Goal: Information Seeking & Learning: Understand process/instructions

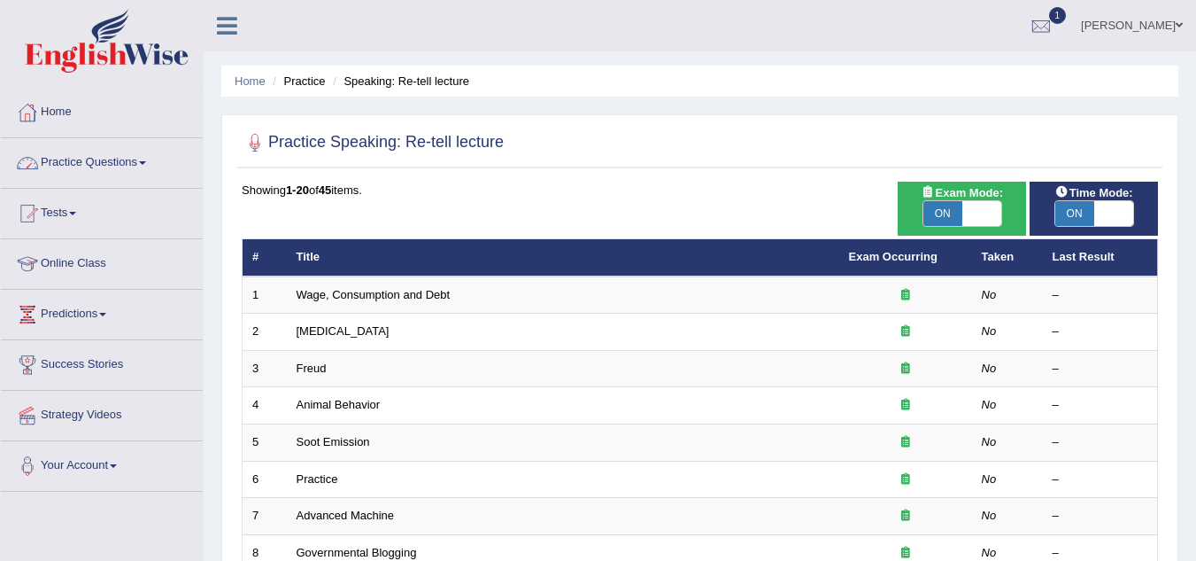
click at [71, 264] on link "Online Class" at bounding box center [102, 261] width 202 height 44
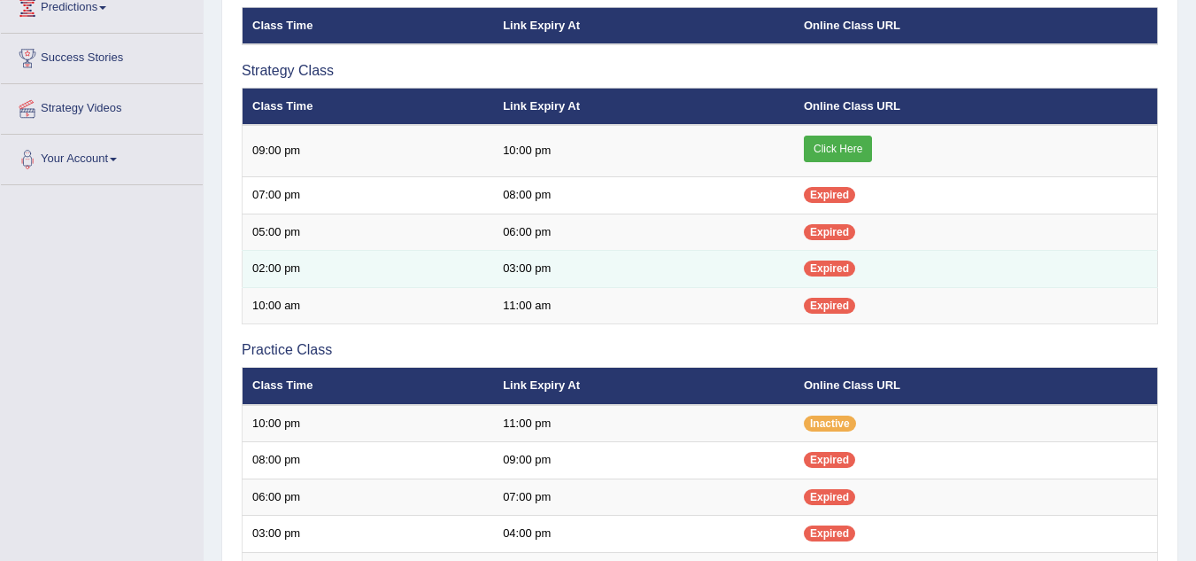
scroll to position [289, 0]
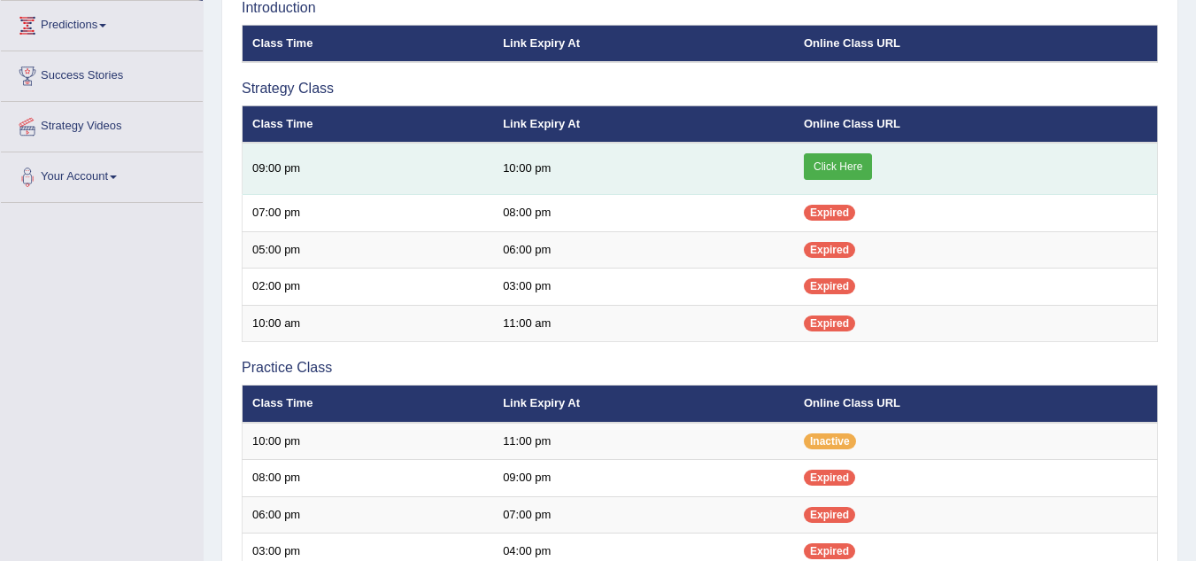
click at [825, 166] on link "Click Here" at bounding box center [838, 166] width 68 height 27
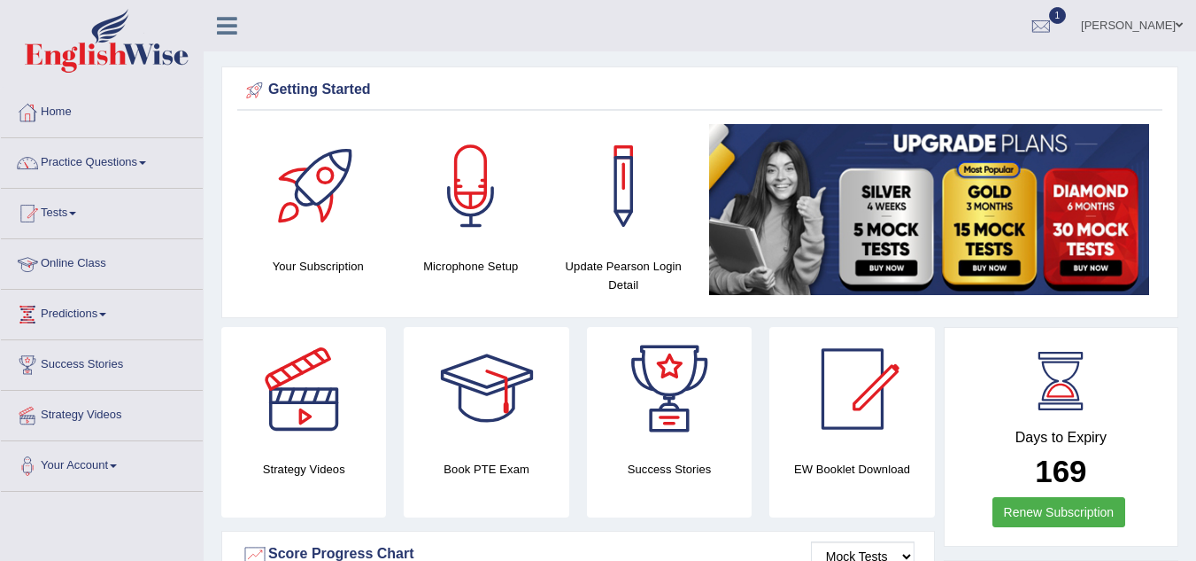
click at [99, 263] on link "Online Class" at bounding box center [102, 261] width 202 height 44
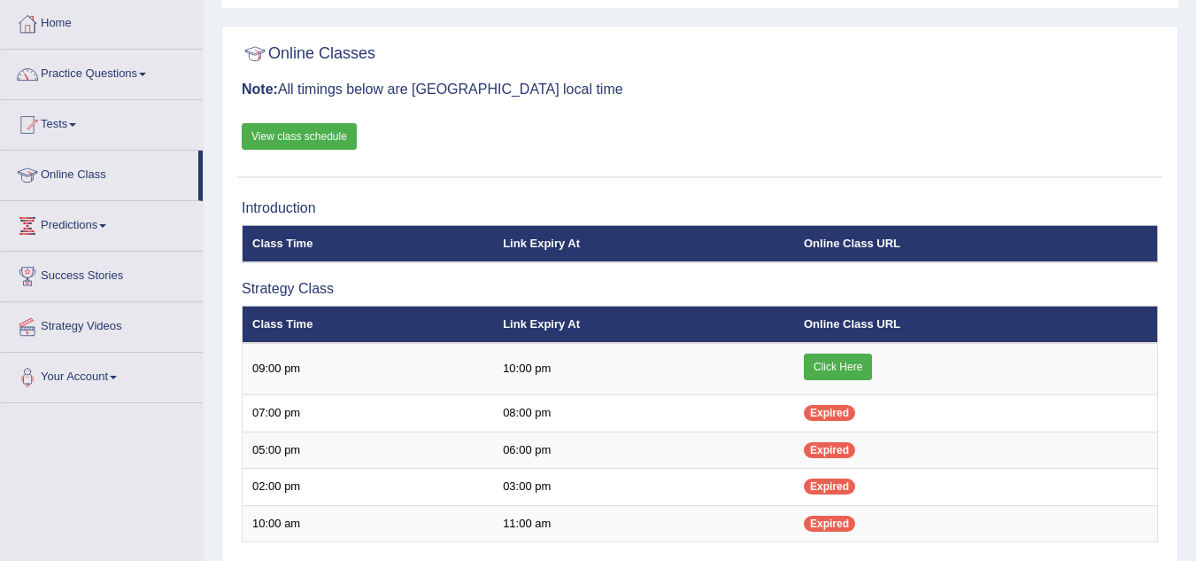
scroll to position [89, 0]
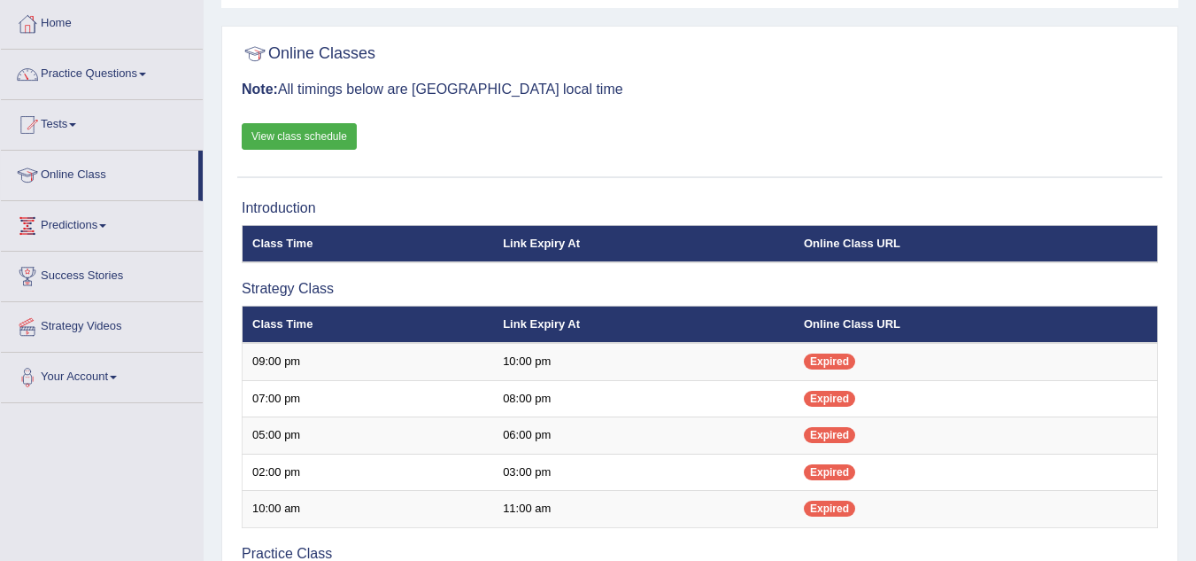
scroll to position [89, 0]
drag, startPoint x: 0, startPoint y: 0, endPoint x: 775, endPoint y: 105, distance: 781.9
click at [776, 105] on div "Online Classes Note: All timings below are Melbourne local time View class sche…" at bounding box center [699, 106] width 925 height 143
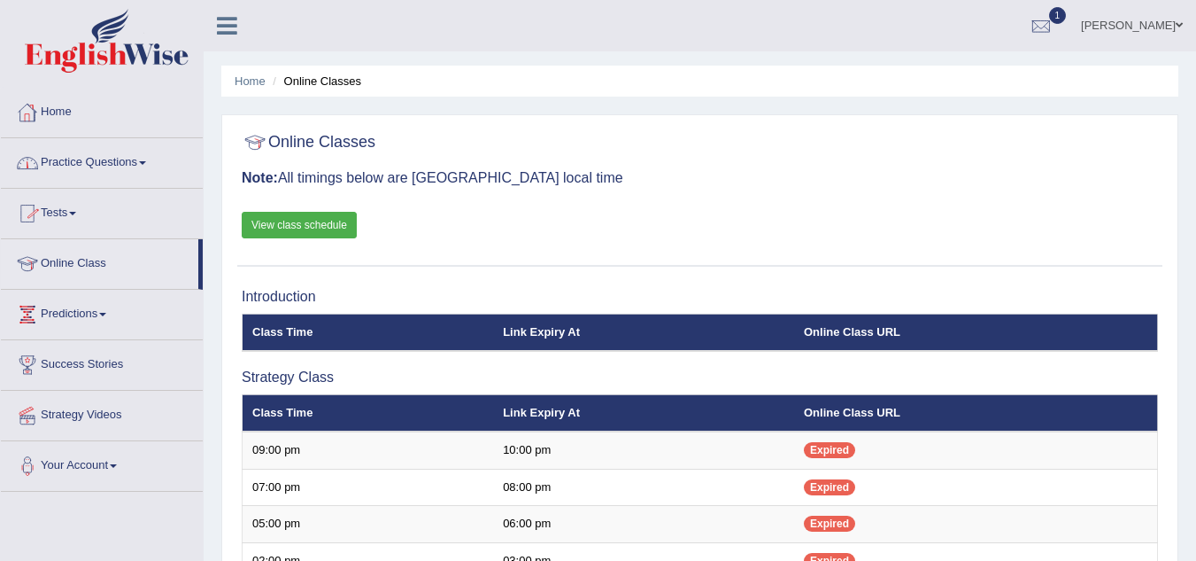
click at [303, 220] on link "View class schedule" at bounding box center [299, 225] width 115 height 27
